Goal: Task Accomplishment & Management: Complete application form

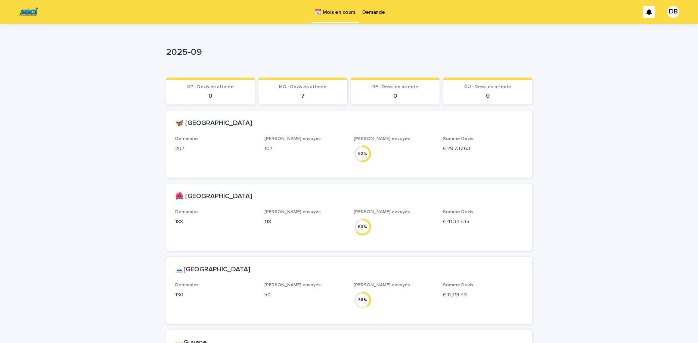
click at [362, 7] on p "Demande" at bounding box center [373, 8] width 23 height 16
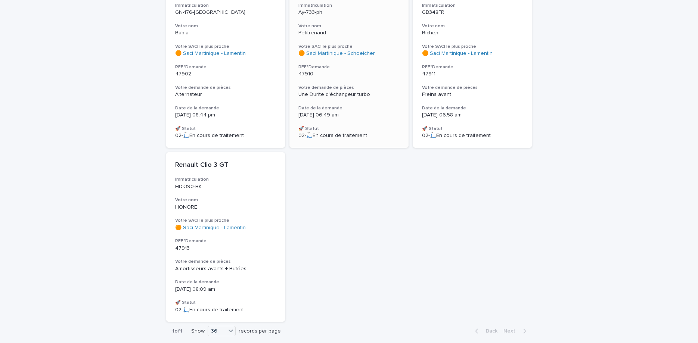
scroll to position [314, 0]
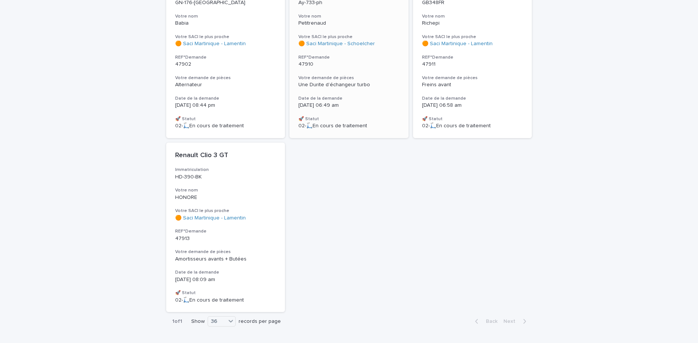
click at [376, 75] on h3 "Votre demande de pièces" at bounding box center [348, 78] width 101 height 6
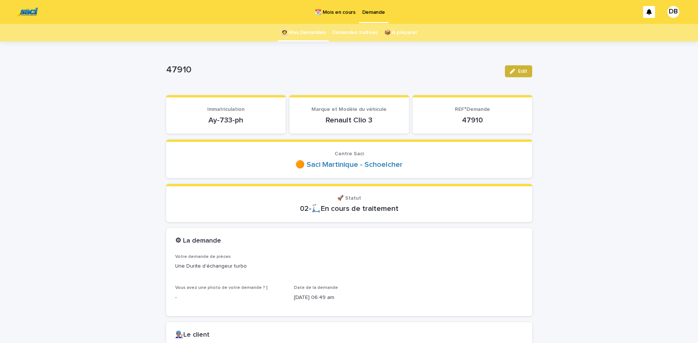
click at [512, 74] on icon "button" at bounding box center [511, 71] width 5 height 5
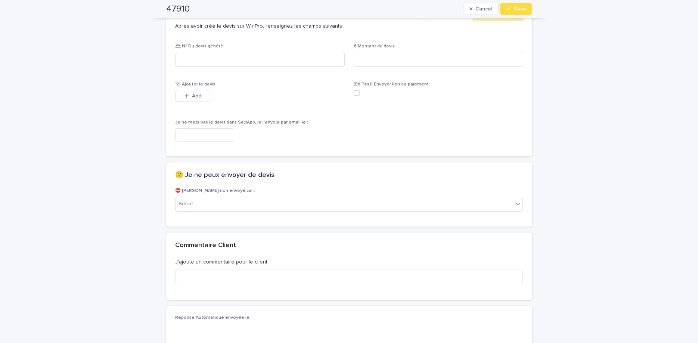
scroll to position [470, 0]
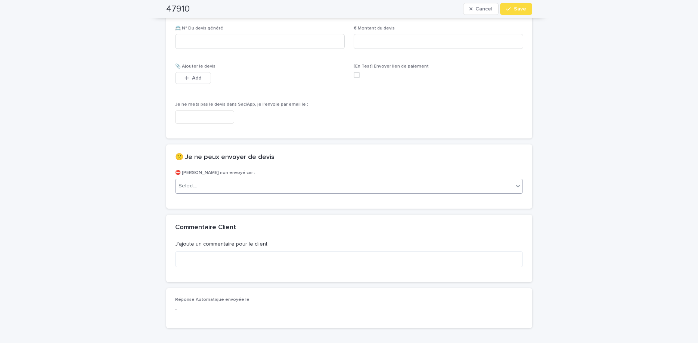
click at [411, 187] on div "Select..." at bounding box center [344, 186] width 338 height 12
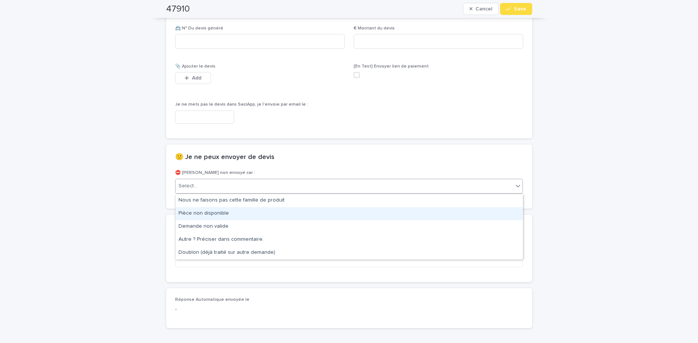
click at [415, 213] on div "Pièce non disponible" at bounding box center [348, 213] width 347 height 13
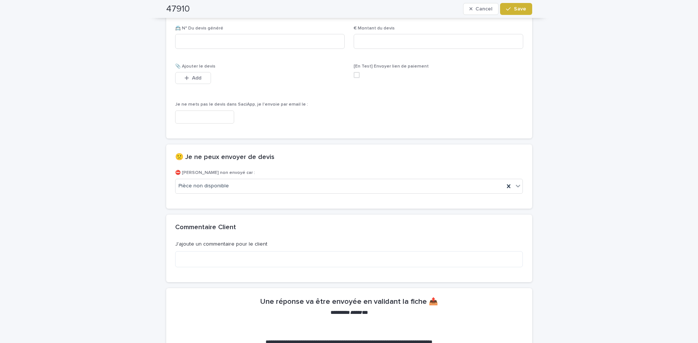
click at [514, 12] on button "Save" at bounding box center [516, 9] width 32 height 12
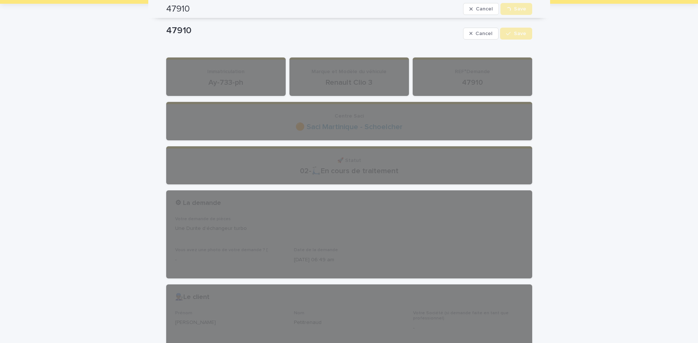
scroll to position [0, 0]
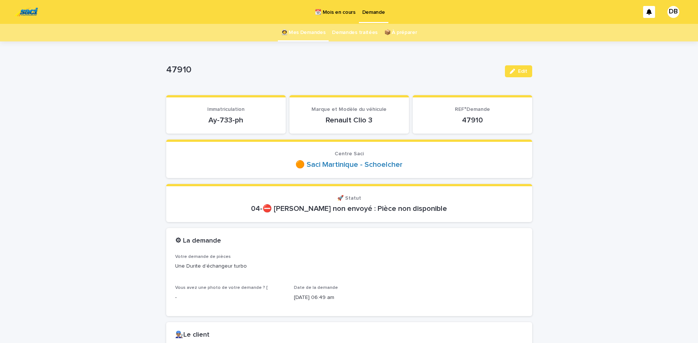
click at [296, 41] on link "👩‍🚀 Mes Demandes" at bounding box center [303, 33] width 44 height 18
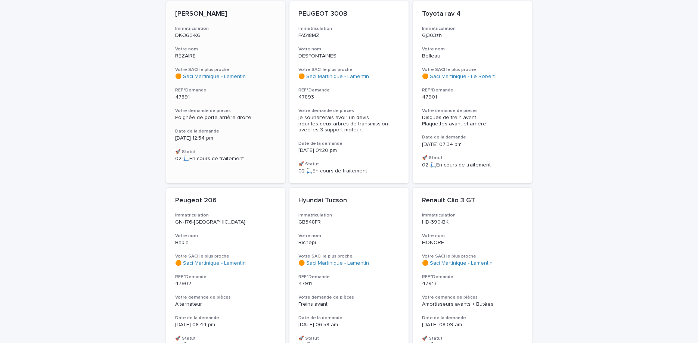
scroll to position [97, 0]
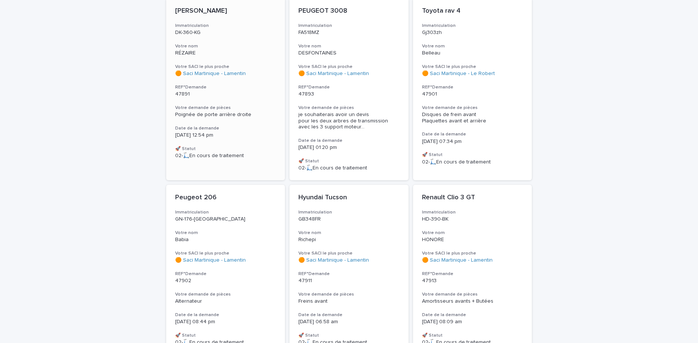
click at [251, 94] on p "47891" at bounding box center [225, 94] width 101 height 6
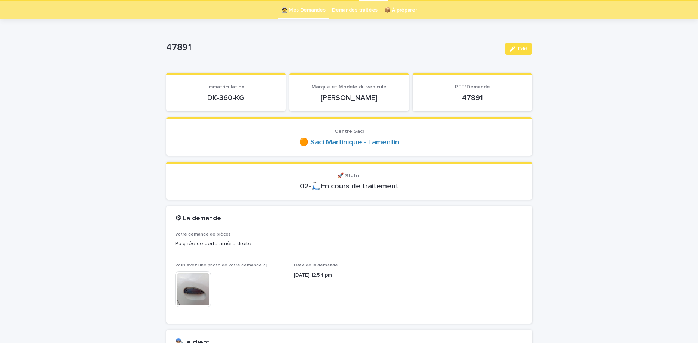
scroll to position [31, 0]
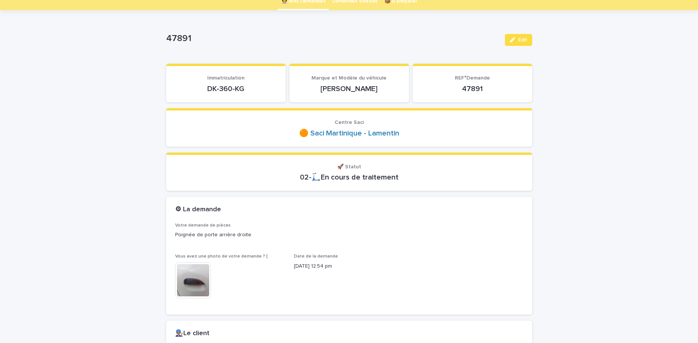
click at [186, 283] on img at bounding box center [193, 280] width 36 height 36
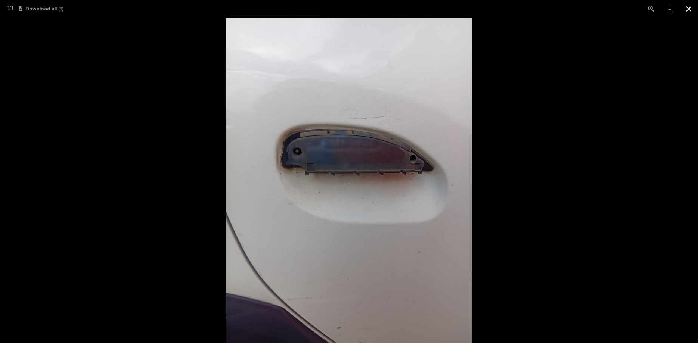
click at [688, 10] on button "Close gallery" at bounding box center [688, 9] width 19 height 18
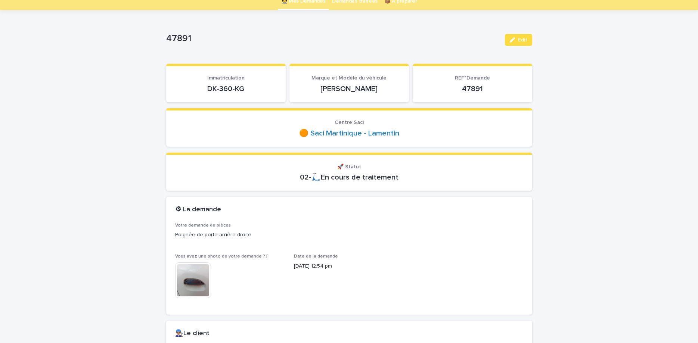
click at [222, 90] on p "DK-360-KG" at bounding box center [226, 88] width 102 height 9
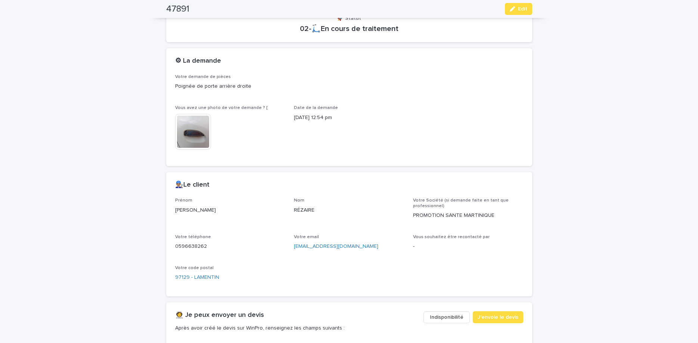
scroll to position [188, 0]
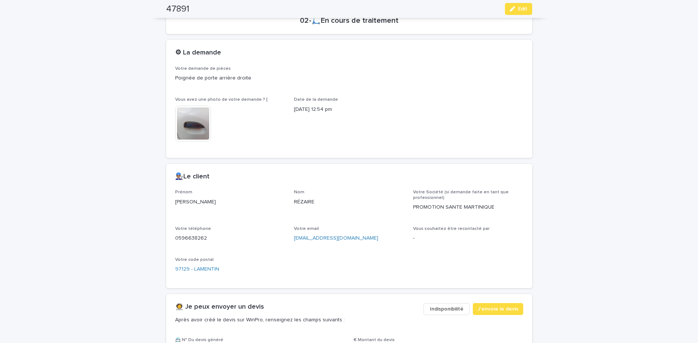
click at [182, 237] on p "0596638262" at bounding box center [230, 238] width 110 height 8
click at [387, 182] on div "👨🏽‍🔧Le client" at bounding box center [349, 177] width 366 height 26
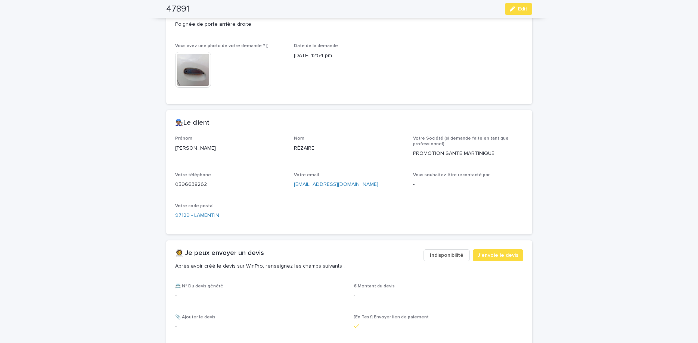
scroll to position [200, 0]
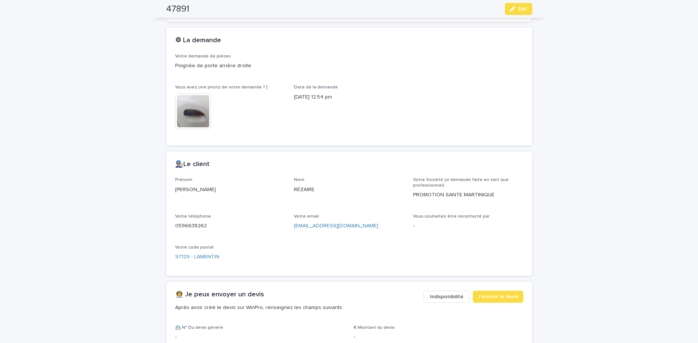
click at [194, 225] on p "0596638262" at bounding box center [230, 226] width 110 height 8
copy p "0596638262"
click at [522, 12] on button "Edit" at bounding box center [518, 9] width 27 height 12
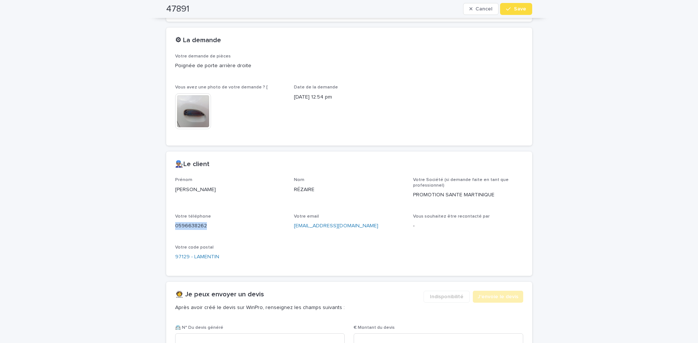
scroll to position [357, 0]
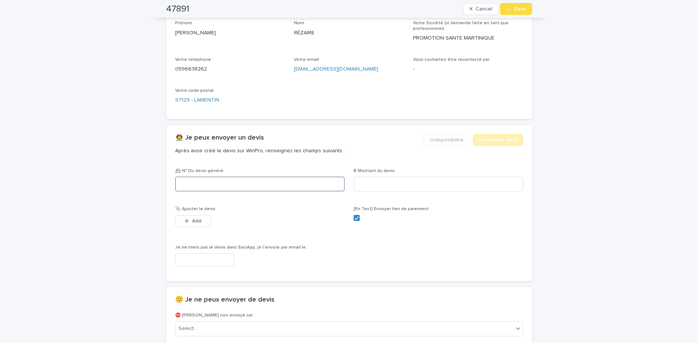
click at [296, 189] on input at bounding box center [259, 184] width 169 height 15
paste input "********"
type input "********"
click at [466, 184] on input at bounding box center [437, 184] width 169 height 15
type input "******"
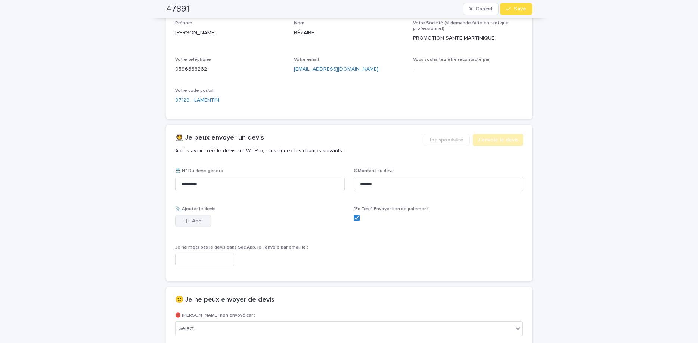
click at [177, 219] on button "Add" at bounding box center [193, 221] width 36 height 12
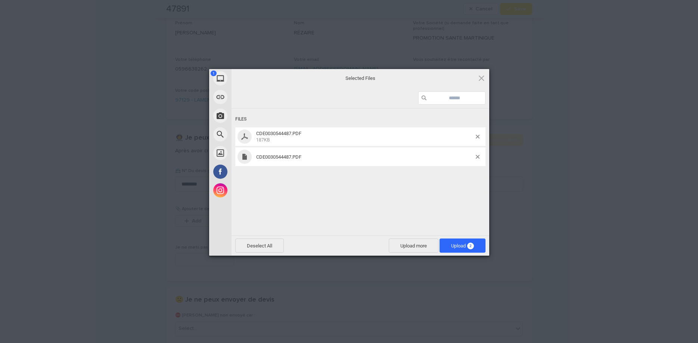
click at [476, 160] on div "CDE0030544487.PDF" at bounding box center [360, 156] width 250 height 19
click at [480, 156] on div at bounding box center [481, 157] width 10 height 4
click at [478, 156] on span at bounding box center [478, 157] width 4 height 4
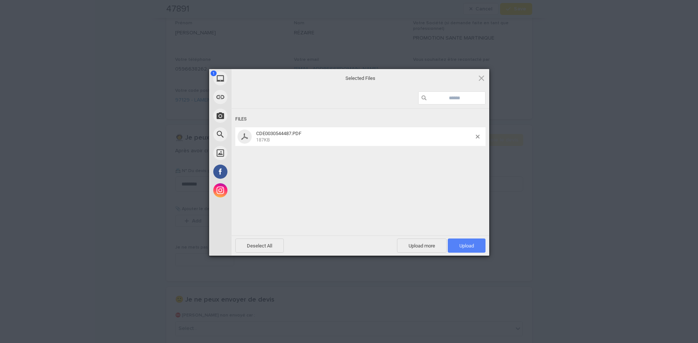
click at [471, 251] on span "Upload 1" at bounding box center [467, 245] width 38 height 14
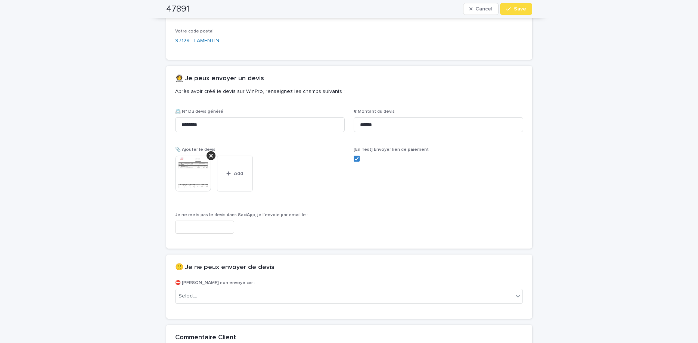
click at [509, 12] on button "Save" at bounding box center [516, 9] width 32 height 12
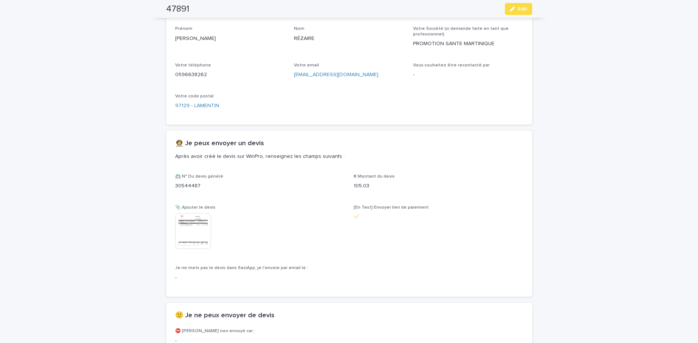
scroll to position [352, 0]
